Goal: Transaction & Acquisition: Subscribe to service/newsletter

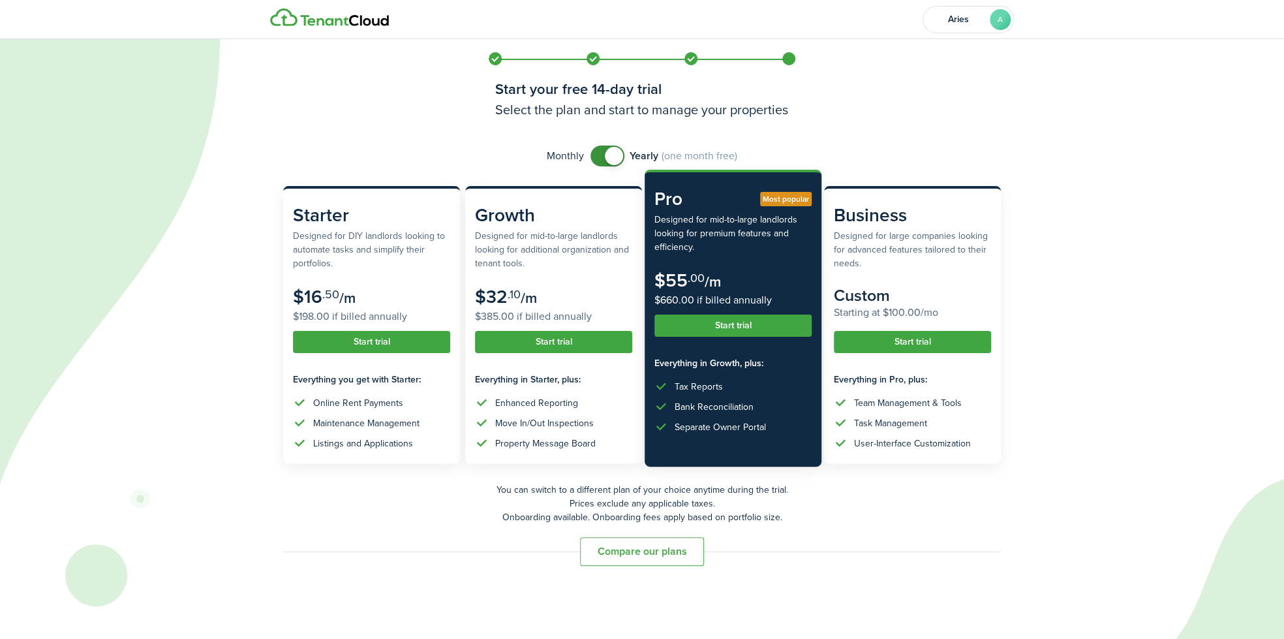
click at [745, 328] on button "Start trial" at bounding box center [733, 326] width 157 height 22
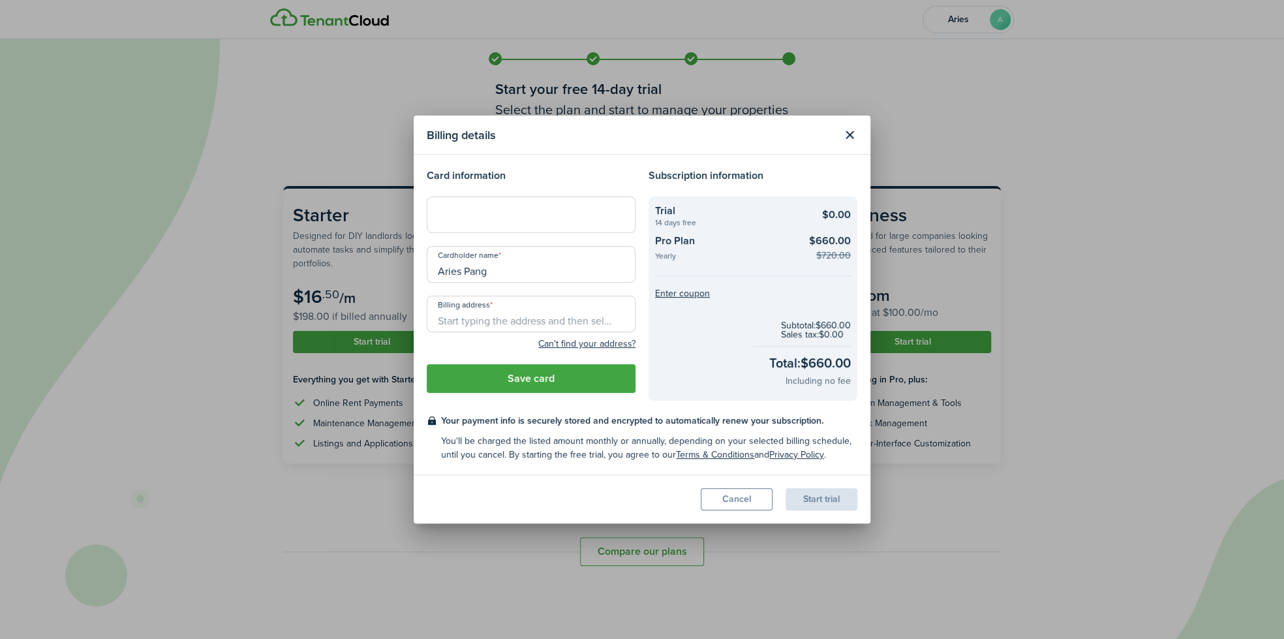
click at [735, 499] on button "Cancel" at bounding box center [737, 499] width 72 height 22
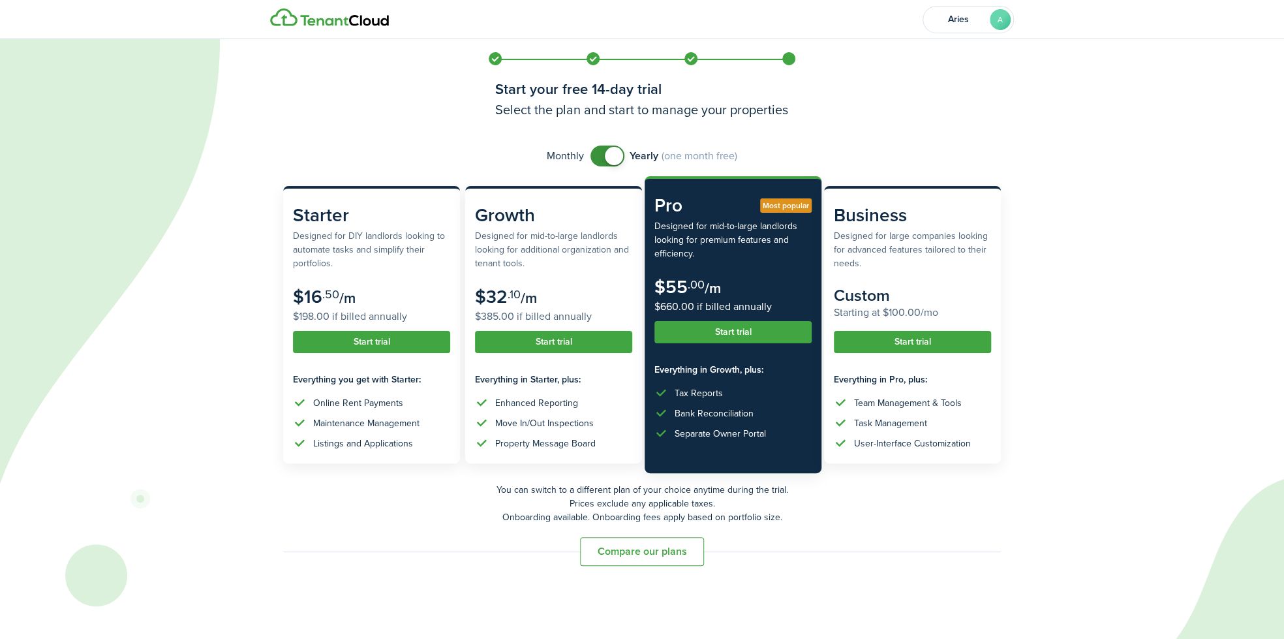
checkbox input "false"
click at [607, 157] on span at bounding box center [614, 156] width 18 height 18
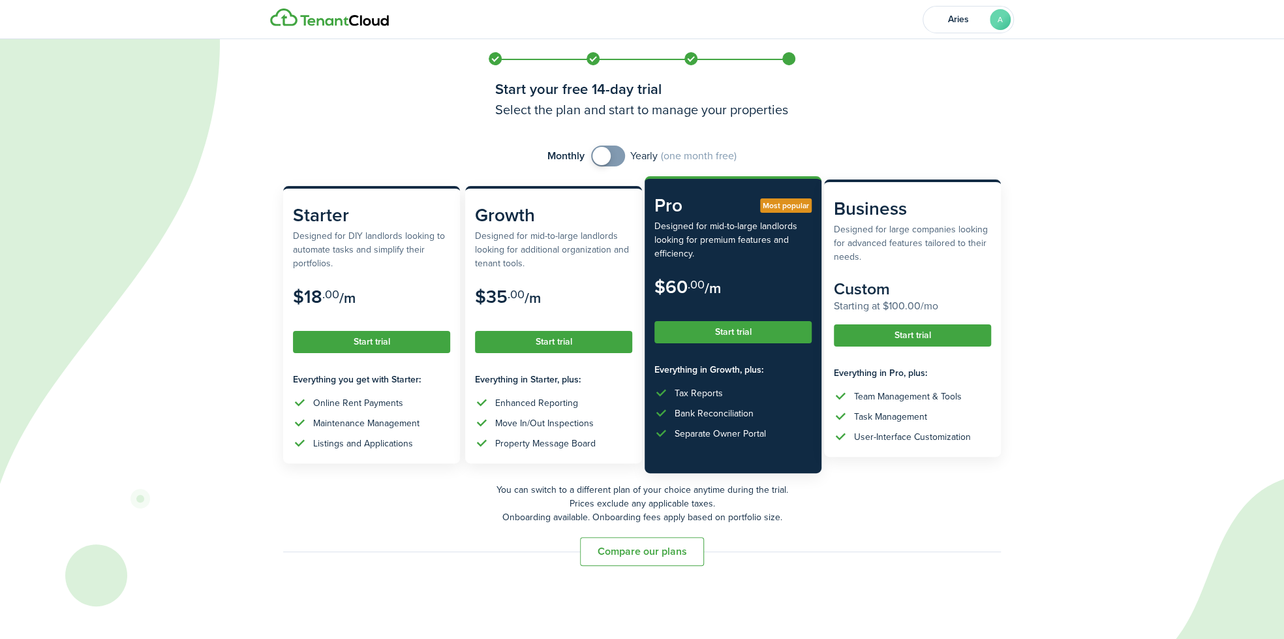
click at [881, 333] on button "Start trial" at bounding box center [912, 335] width 157 height 22
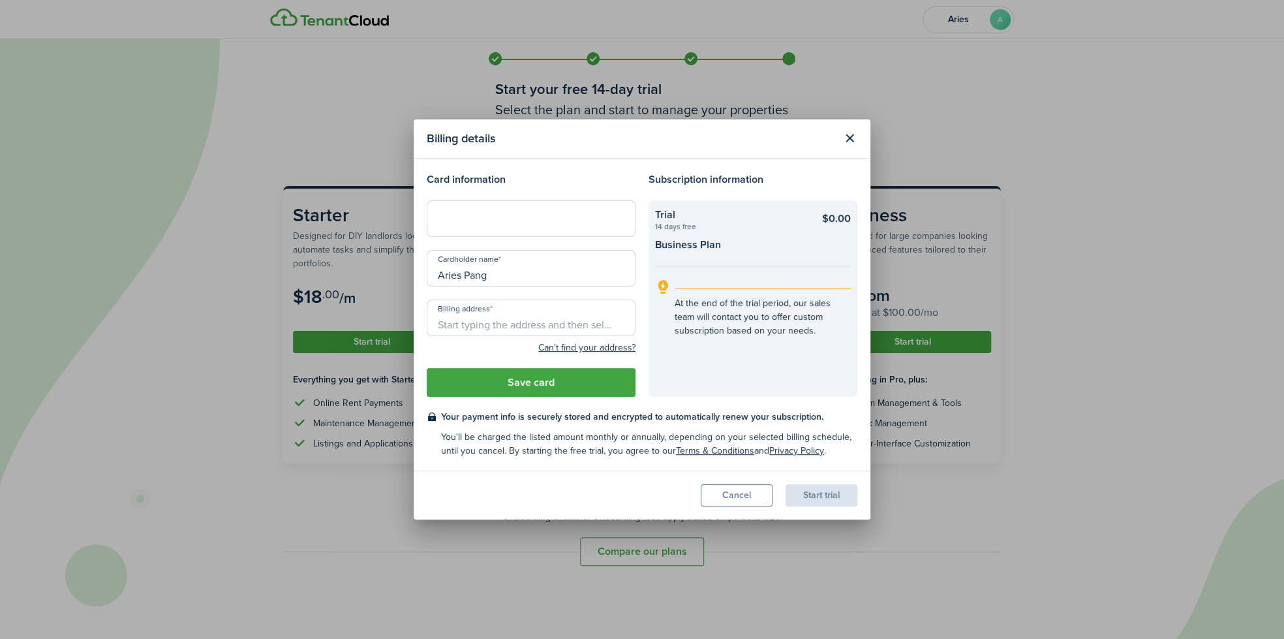
click at [499, 230] on div at bounding box center [531, 218] width 209 height 37
click at [538, 330] on input "Billing address" at bounding box center [531, 318] width 209 height 37
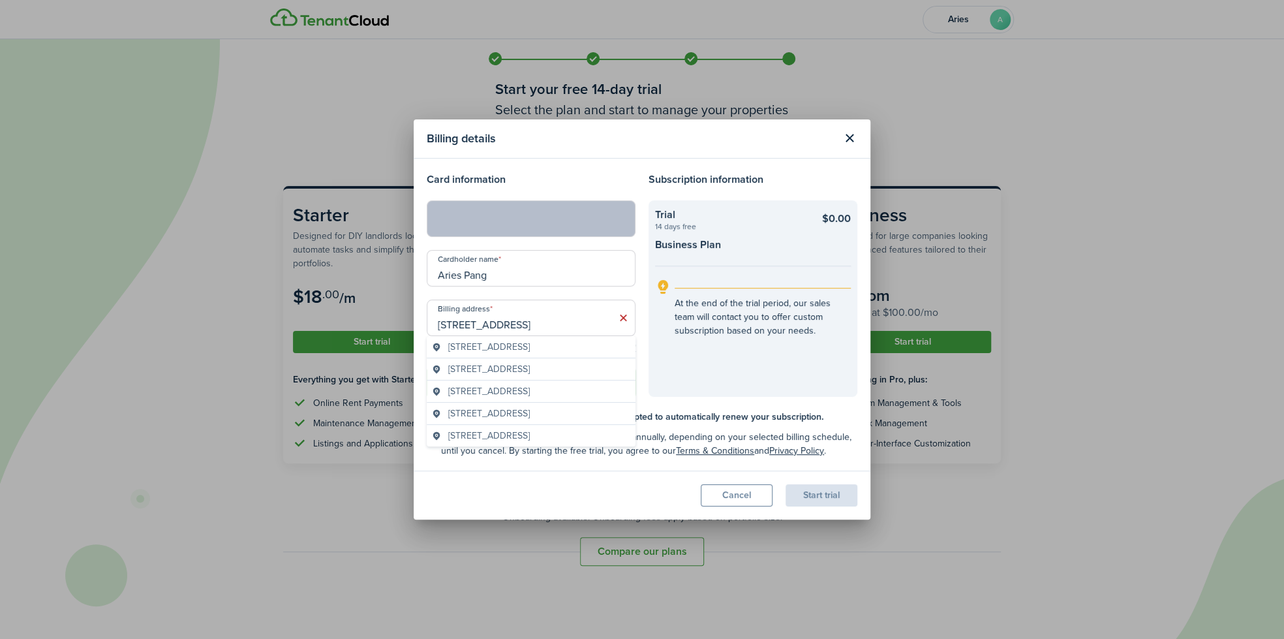
click at [530, 341] on span "[STREET_ADDRESS]" at bounding box center [489, 347] width 82 height 14
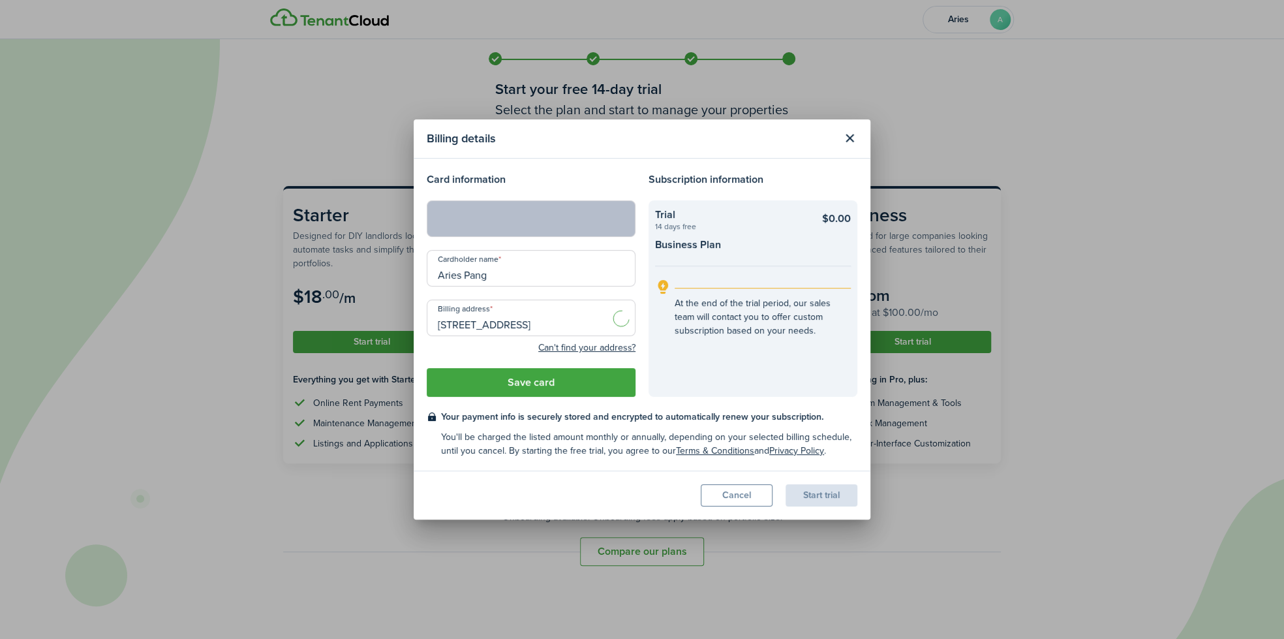
type input "[STREET_ADDRESS]"
click at [587, 387] on button "Save card" at bounding box center [531, 382] width 209 height 29
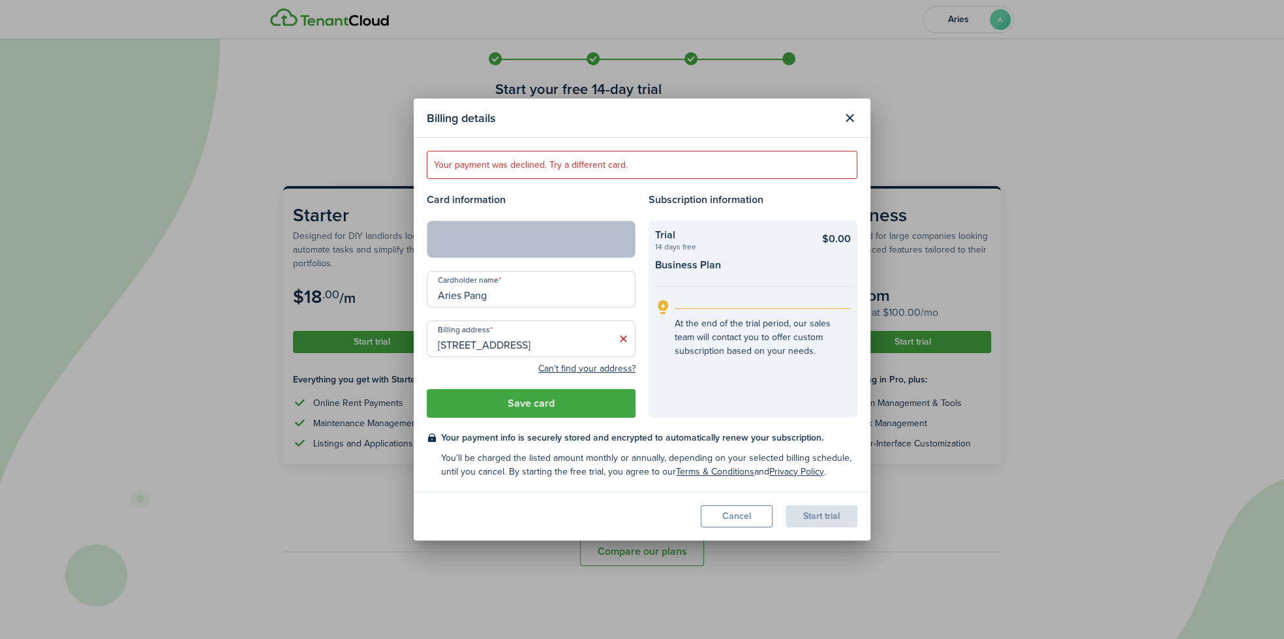
click at [479, 298] on input "Aries Pang" at bounding box center [531, 289] width 209 height 37
type input "[PERSON_NAME]"
click at [668, 504] on modal-footer "Cancel Start trial" at bounding box center [642, 515] width 457 height 49
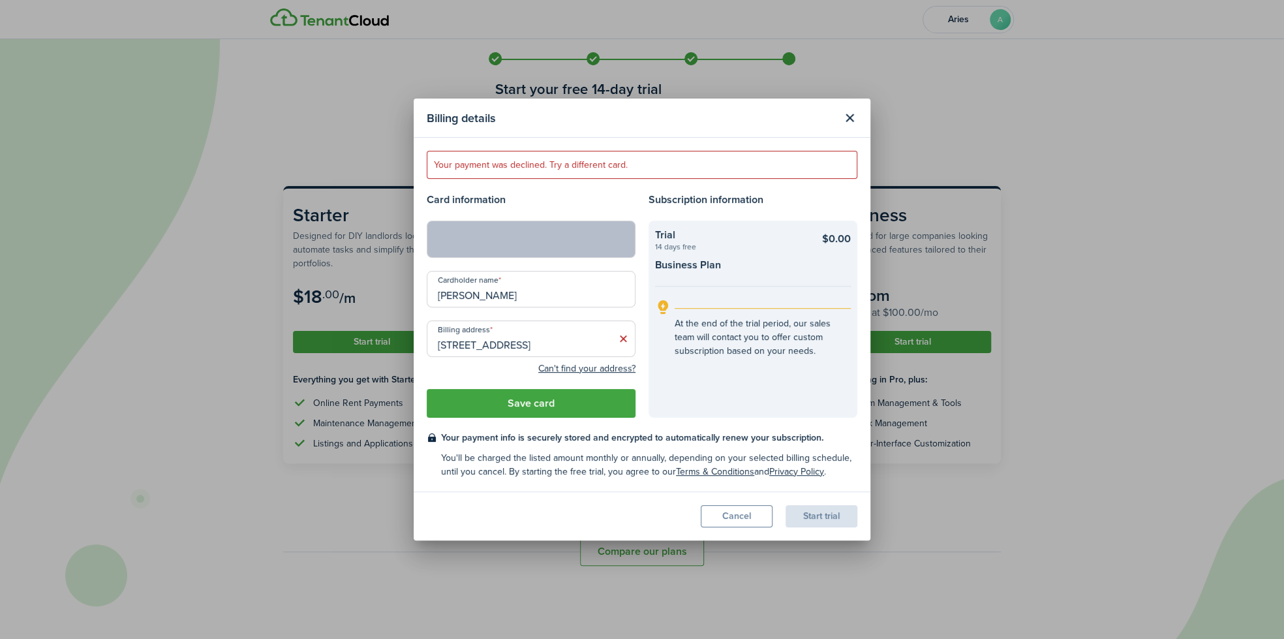
click at [527, 403] on button "Save card" at bounding box center [531, 403] width 209 height 29
click at [721, 526] on button "Cancel" at bounding box center [737, 516] width 72 height 22
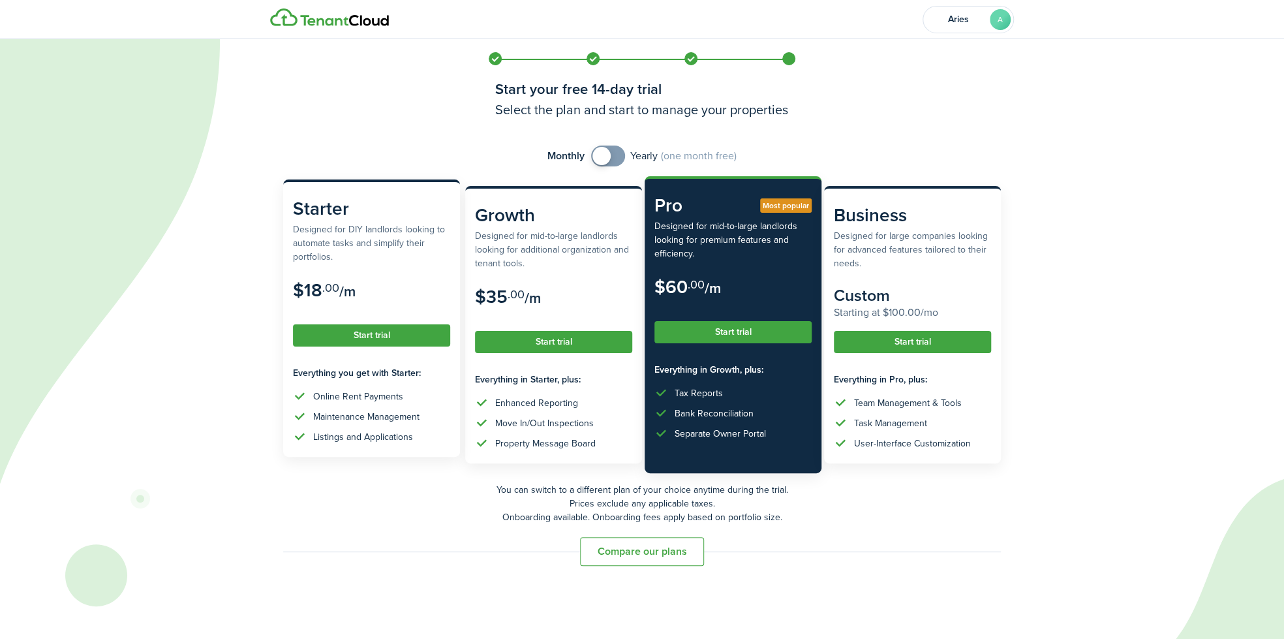
click at [414, 339] on button "Start trial" at bounding box center [371, 335] width 157 height 22
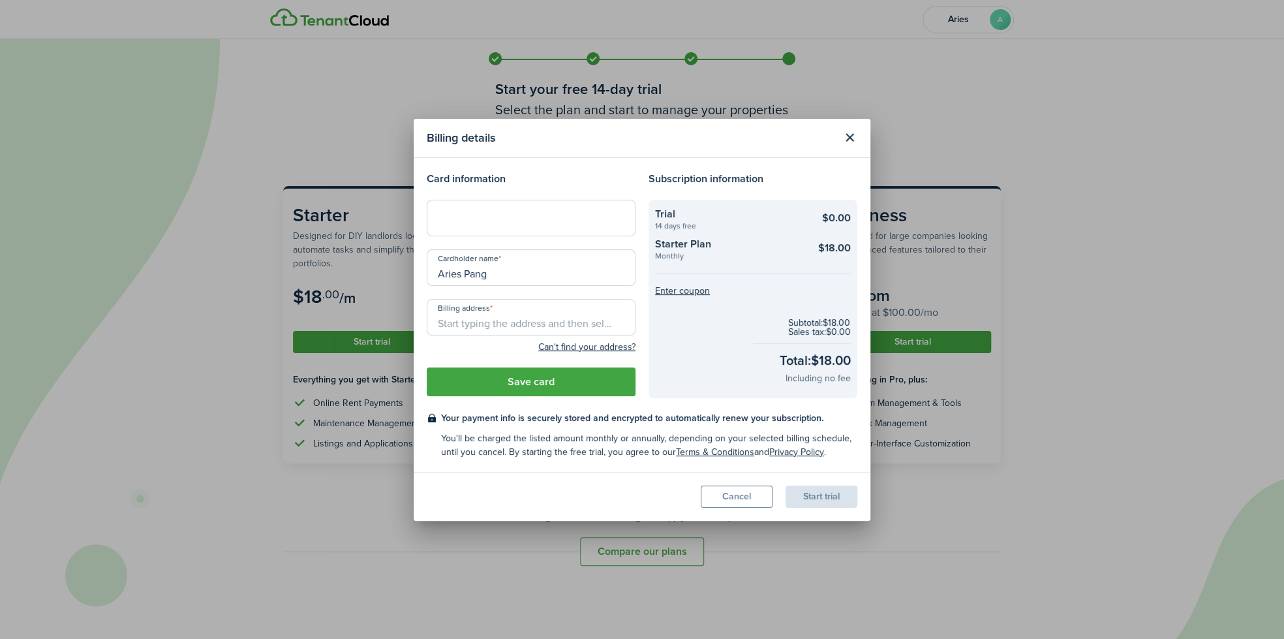
click at [751, 510] on modal-footer "Cancel Start trial" at bounding box center [642, 496] width 457 height 49
click at [736, 501] on button "Cancel" at bounding box center [737, 497] width 72 height 22
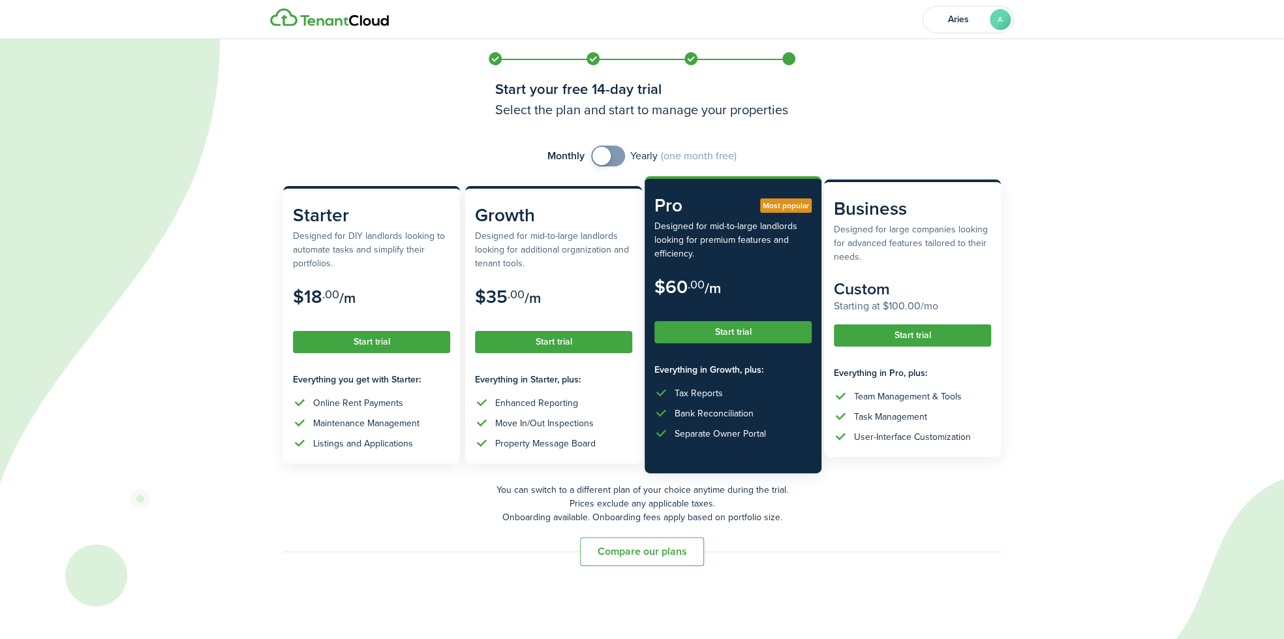
click at [899, 337] on button "Start trial" at bounding box center [912, 335] width 157 height 22
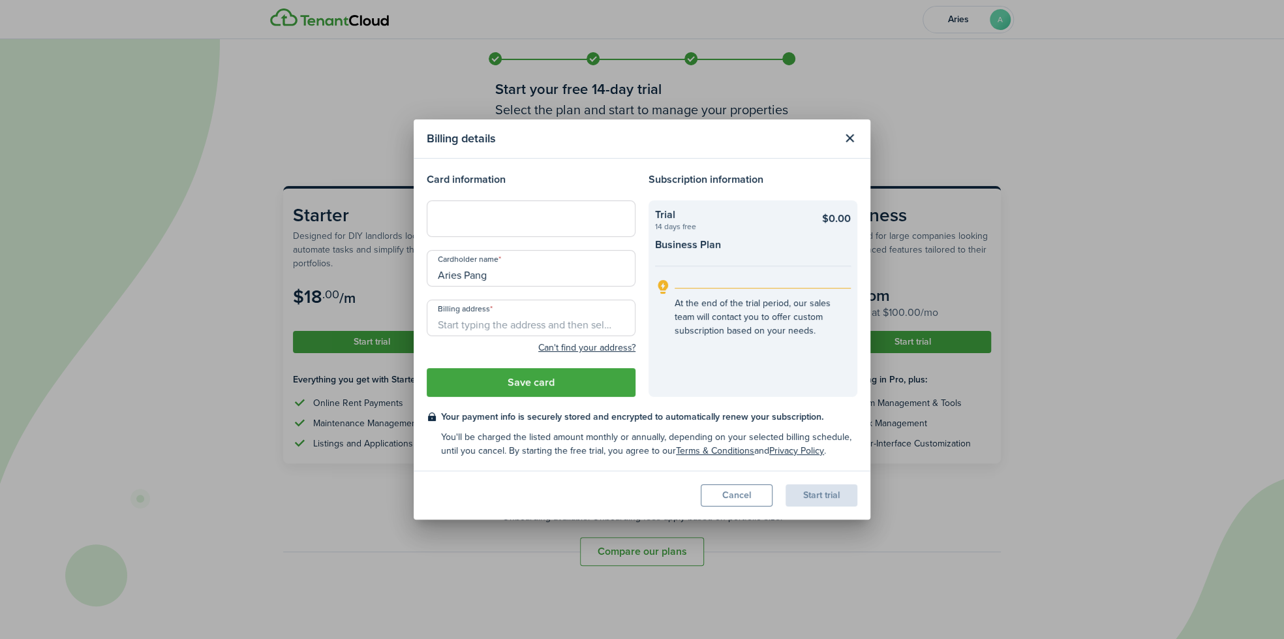
click at [476, 272] on input "Aries Pang" at bounding box center [531, 268] width 209 height 37
click at [486, 270] on input "Aries Pang" at bounding box center [531, 268] width 209 height 37
click at [507, 228] on div at bounding box center [531, 218] width 209 height 37
